Goal: Task Accomplishment & Management: Manage account settings

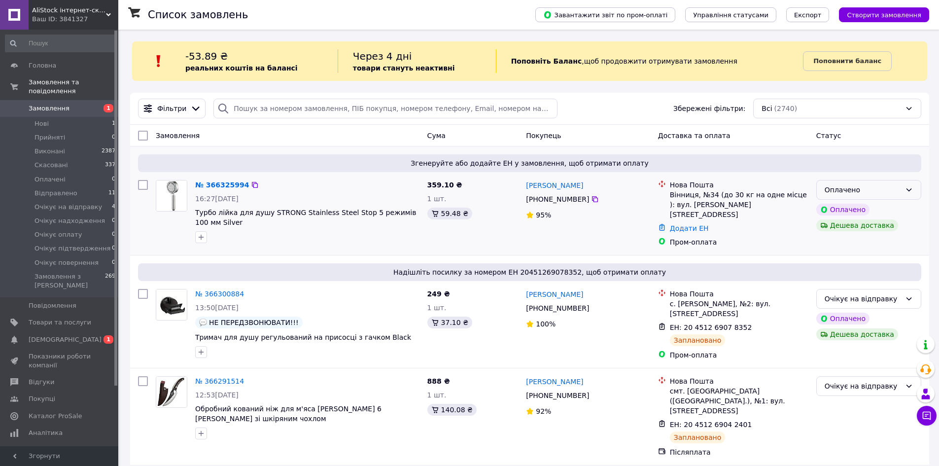
click at [882, 187] on div "Оплачено" at bounding box center [862, 189] width 76 height 11
click at [855, 210] on li "Прийнято" at bounding box center [869, 212] width 104 height 18
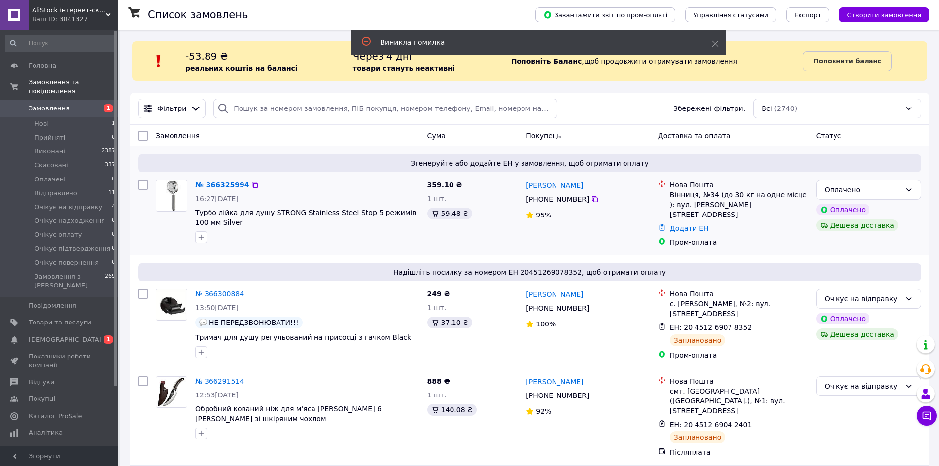
click at [226, 182] on link "№ 366325994" at bounding box center [222, 185] width 54 height 8
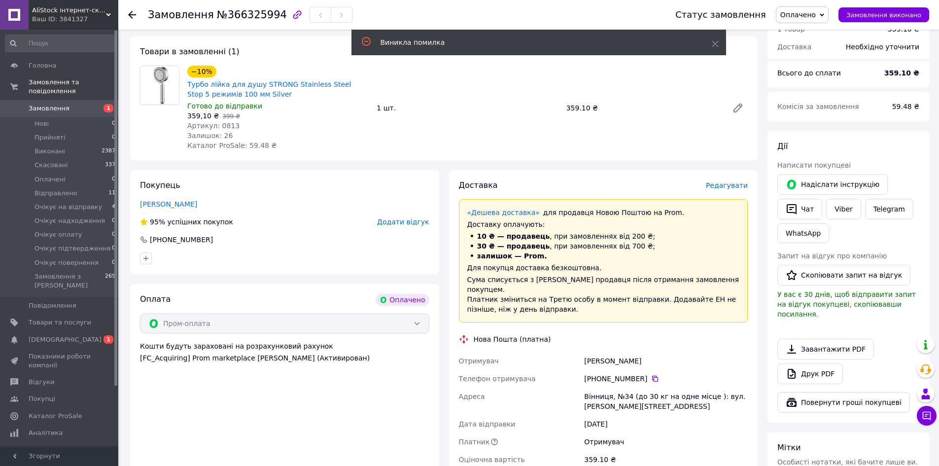
scroll to position [197, 0]
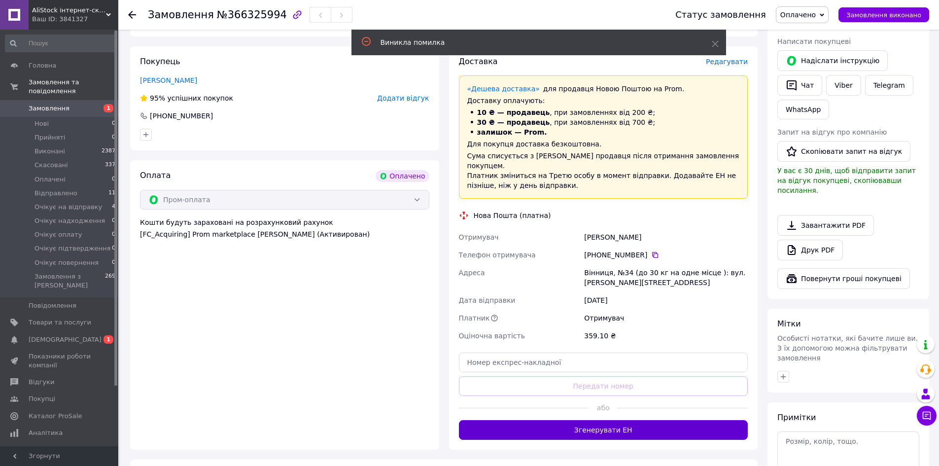
click at [686, 420] on button "Згенерувати ЕН" at bounding box center [603, 430] width 289 height 20
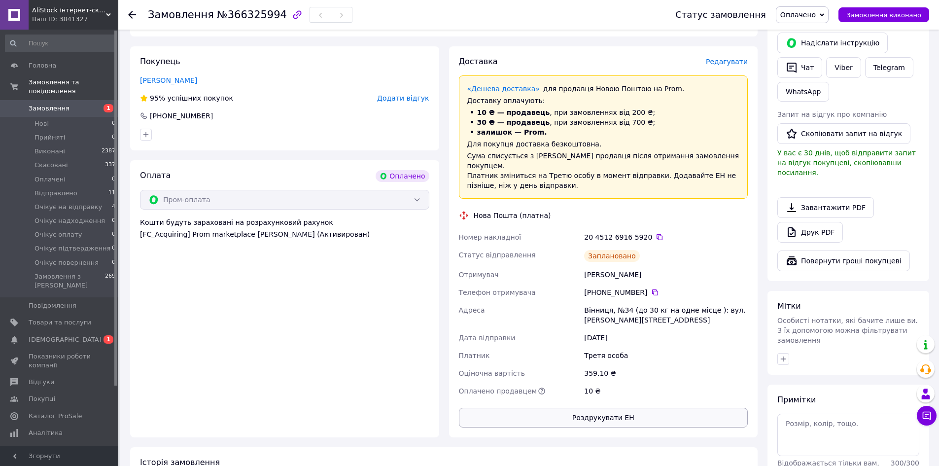
click at [635, 411] on button "Роздрукувати ЕН" at bounding box center [603, 418] width 289 height 20
drag, startPoint x: 819, startPoint y: 12, endPoint x: 825, endPoint y: 18, distance: 9.1
click at [816, 11] on span "Оплачено" at bounding box center [797, 15] width 35 height 8
drag, startPoint x: 838, startPoint y: 91, endPoint x: 796, endPoint y: 81, distance: 43.6
click at [838, 92] on li "Очікує на відправку" at bounding box center [819, 93] width 86 height 15
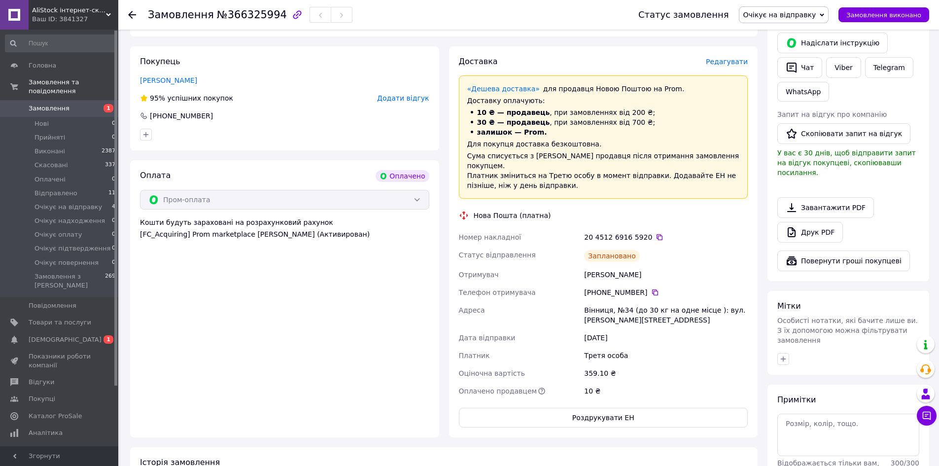
scroll to position [0, 0]
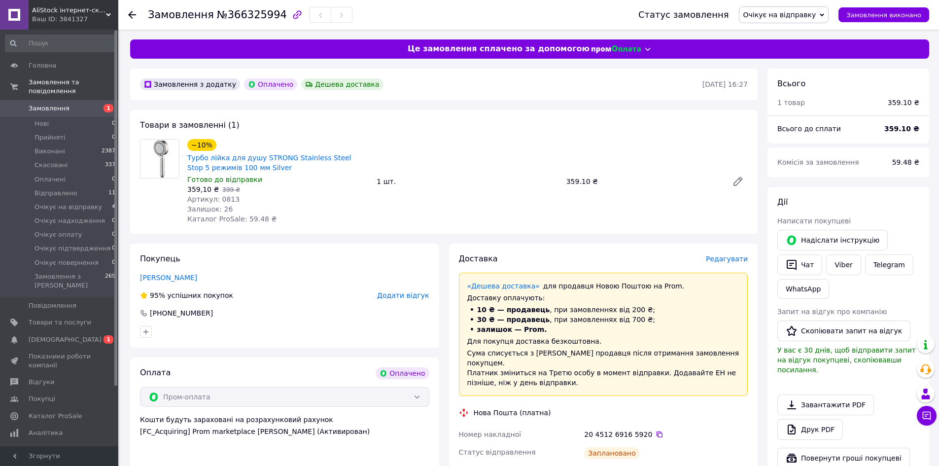
click at [45, 335] on span "[DEMOGRAPHIC_DATA]" at bounding box center [65, 339] width 73 height 9
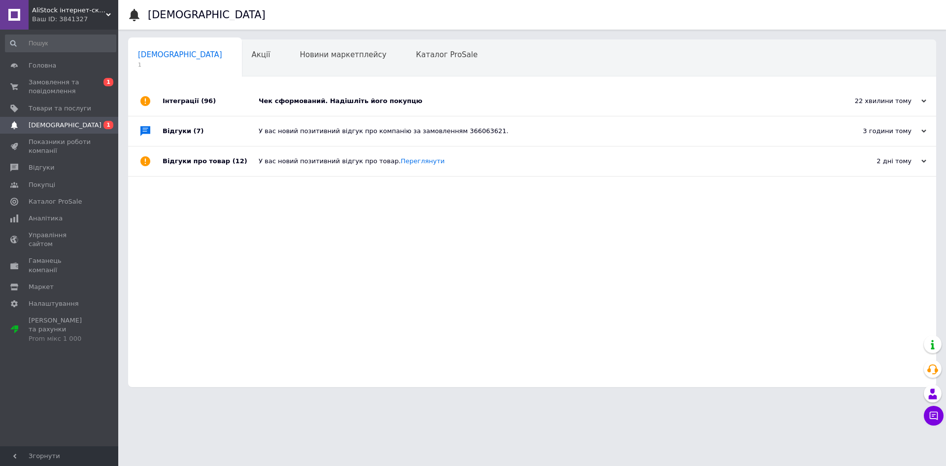
click at [350, 103] on div "Чек сформований. Надішліть його покупцю" at bounding box center [543, 101] width 569 height 9
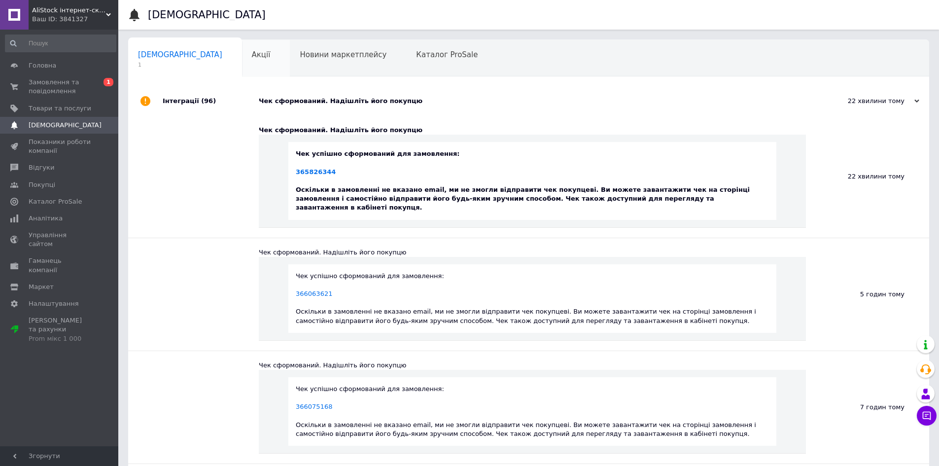
click at [252, 55] on span "Акції" at bounding box center [261, 54] width 19 height 9
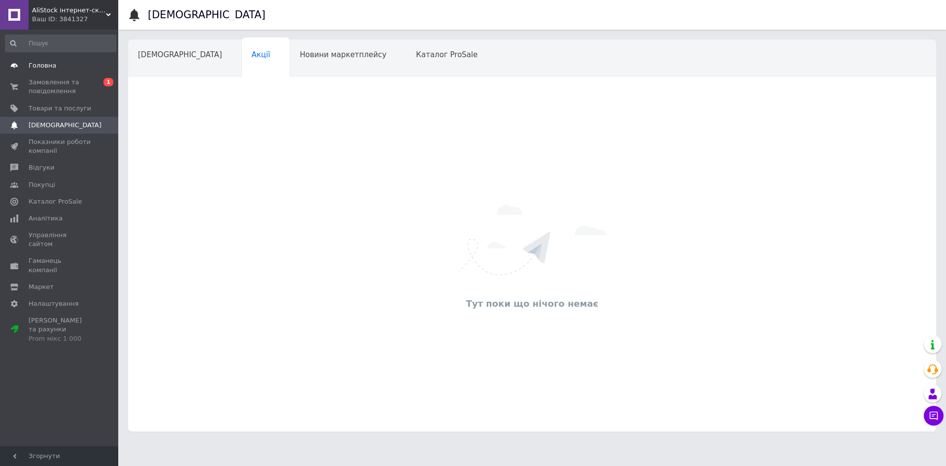
click at [37, 64] on span "Головна" at bounding box center [43, 65] width 28 height 9
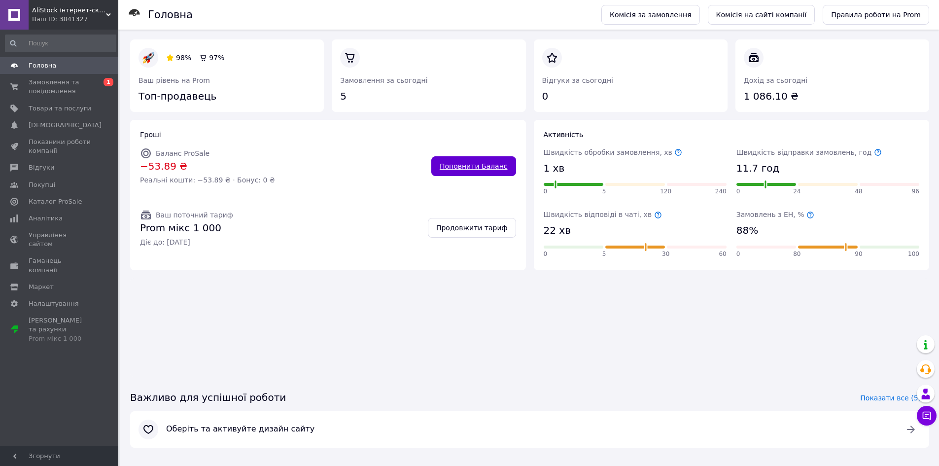
click at [485, 166] on link "Поповнити Баланс" at bounding box center [473, 166] width 85 height 20
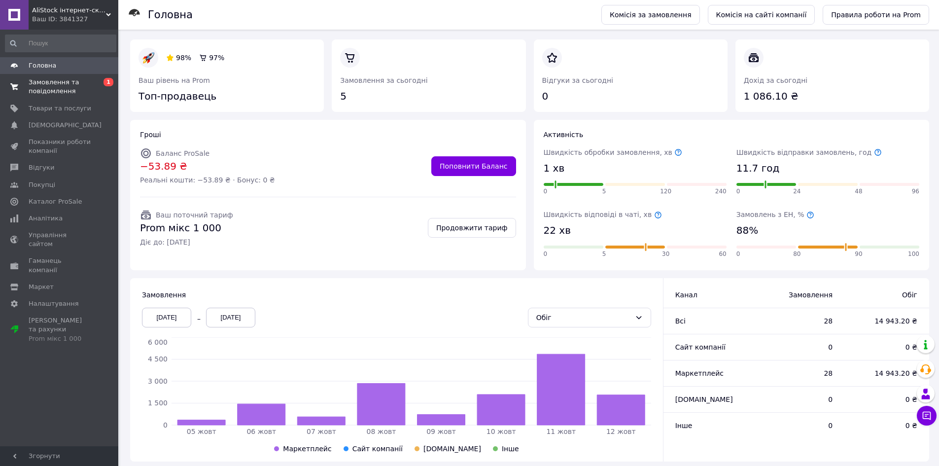
click at [42, 91] on span "Замовлення та повідомлення" at bounding box center [60, 87] width 63 height 18
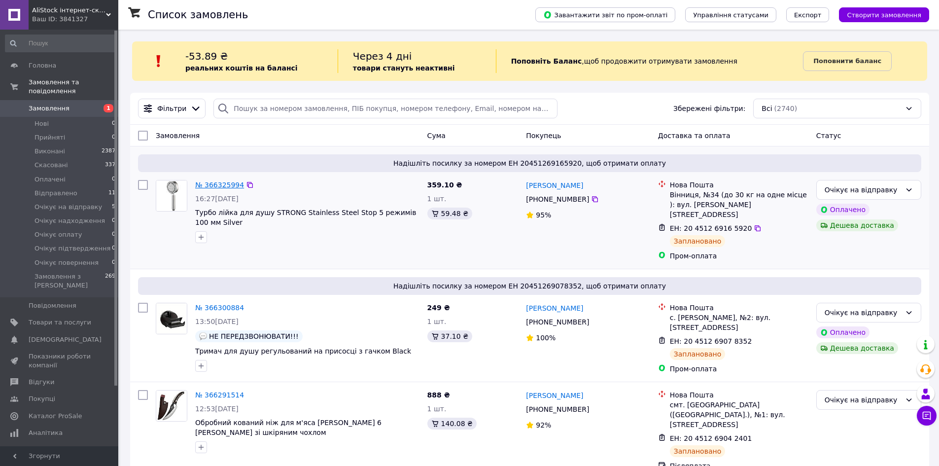
click at [223, 185] on link "№ 366325994" at bounding box center [219, 185] width 49 height 8
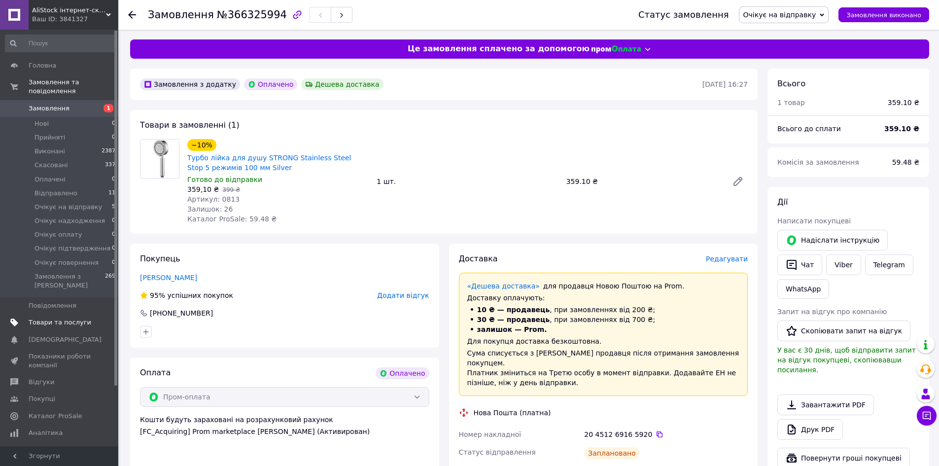
click at [50, 318] on span "Товари та послуги" at bounding box center [60, 322] width 63 height 9
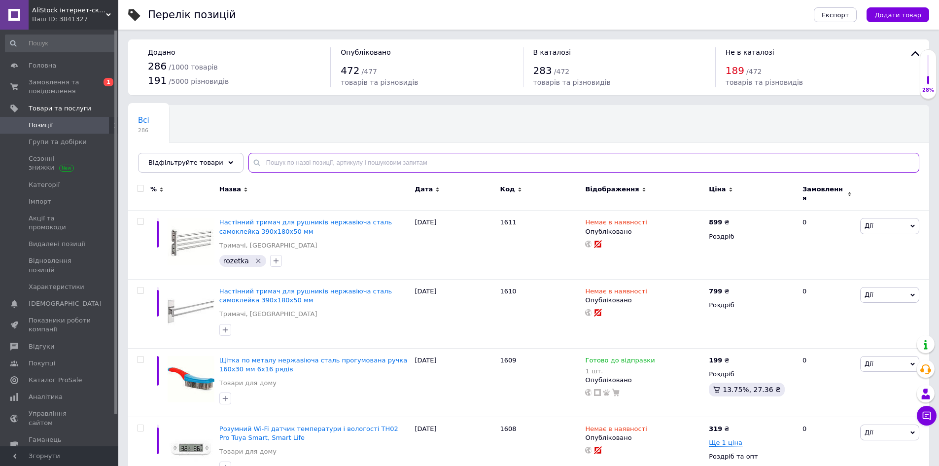
click at [323, 163] on input "text" at bounding box center [583, 163] width 671 height 20
type input "турбо"
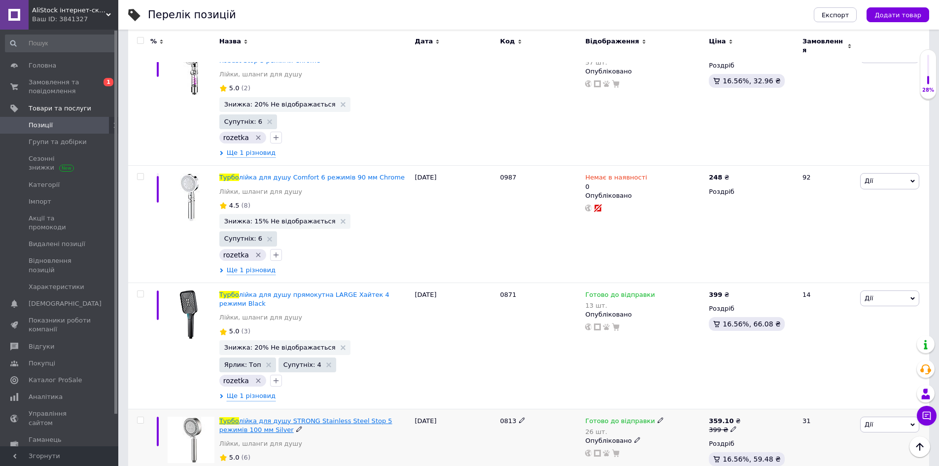
scroll to position [1795, 0]
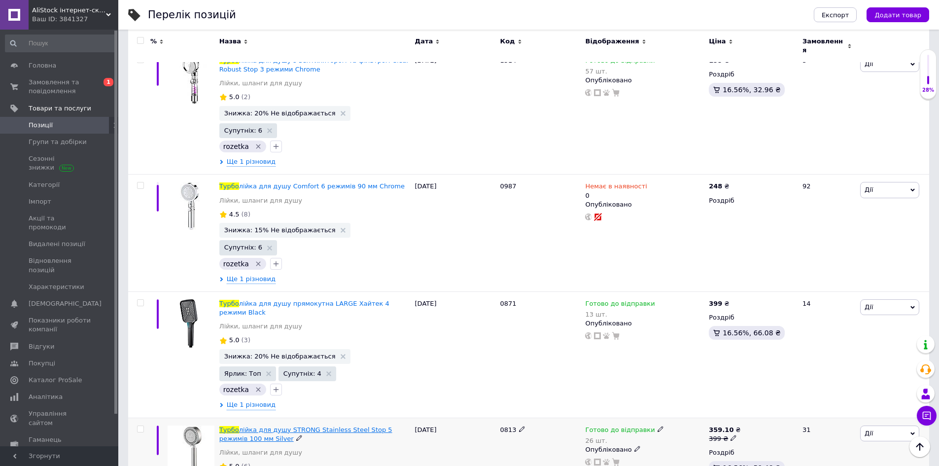
click at [366, 426] on span "лійка для душу STRONG Stainless Steel Stop 5 режимів 100 мм Silver" at bounding box center [305, 434] width 173 height 16
